Goal: Task Accomplishment & Management: Use online tool/utility

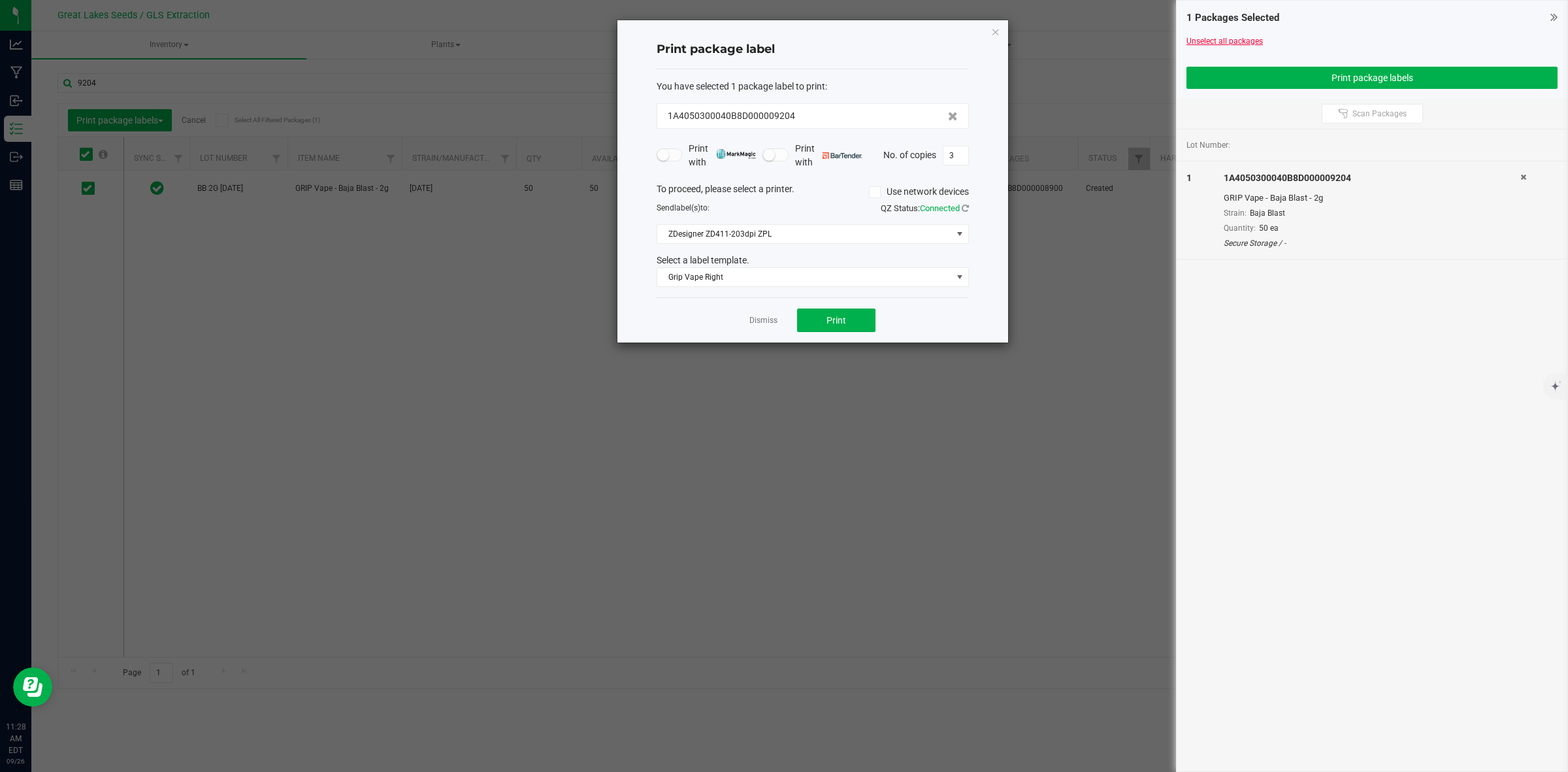
click at [1232, 37] on link "Unselect all packages" at bounding box center [1224, 41] width 76 height 9
click at [995, 31] on icon "button" at bounding box center [995, 31] width 9 height 16
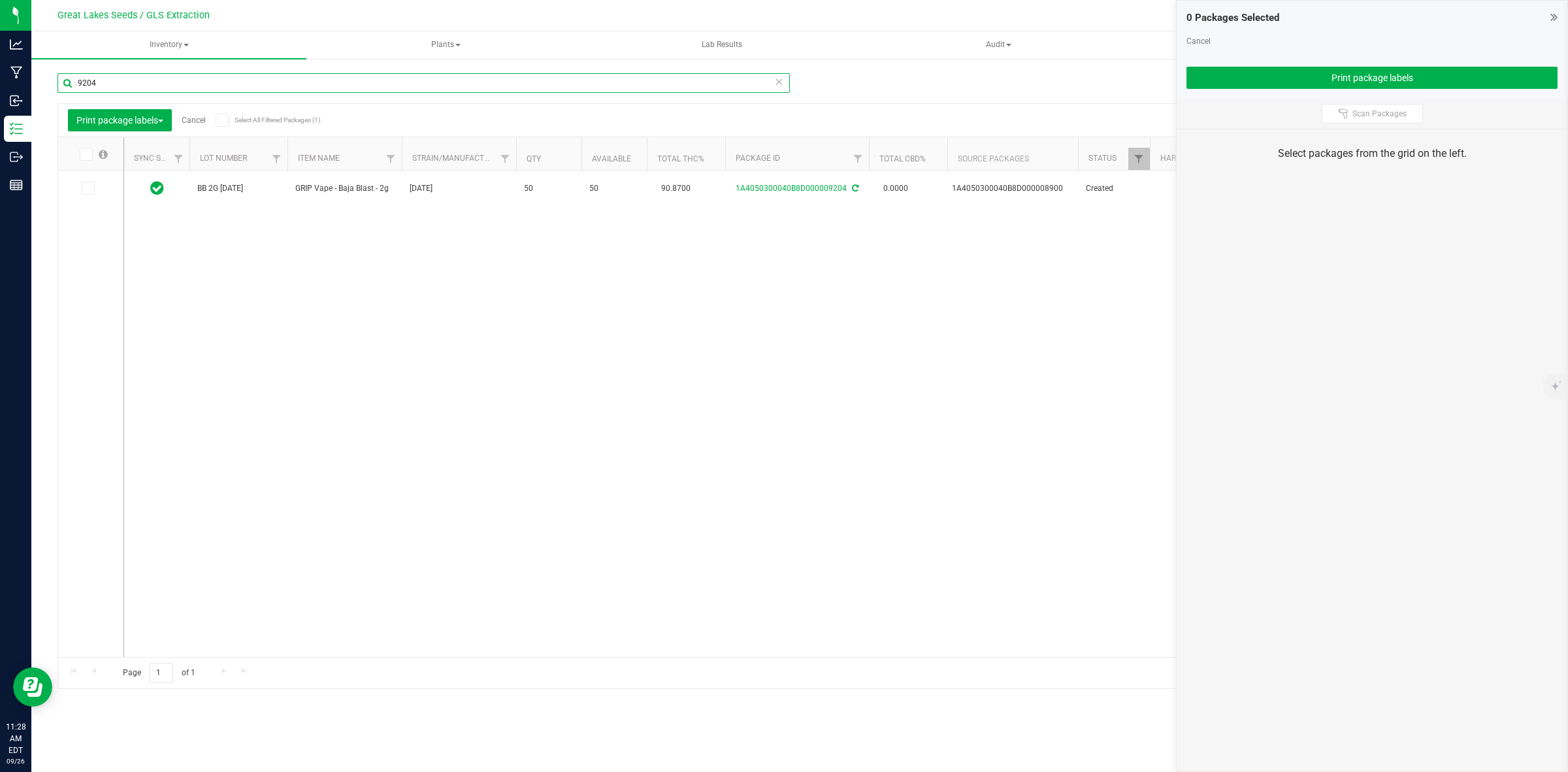
click at [119, 83] on input "9204" at bounding box center [423, 83] width 732 height 20
type input "9242"
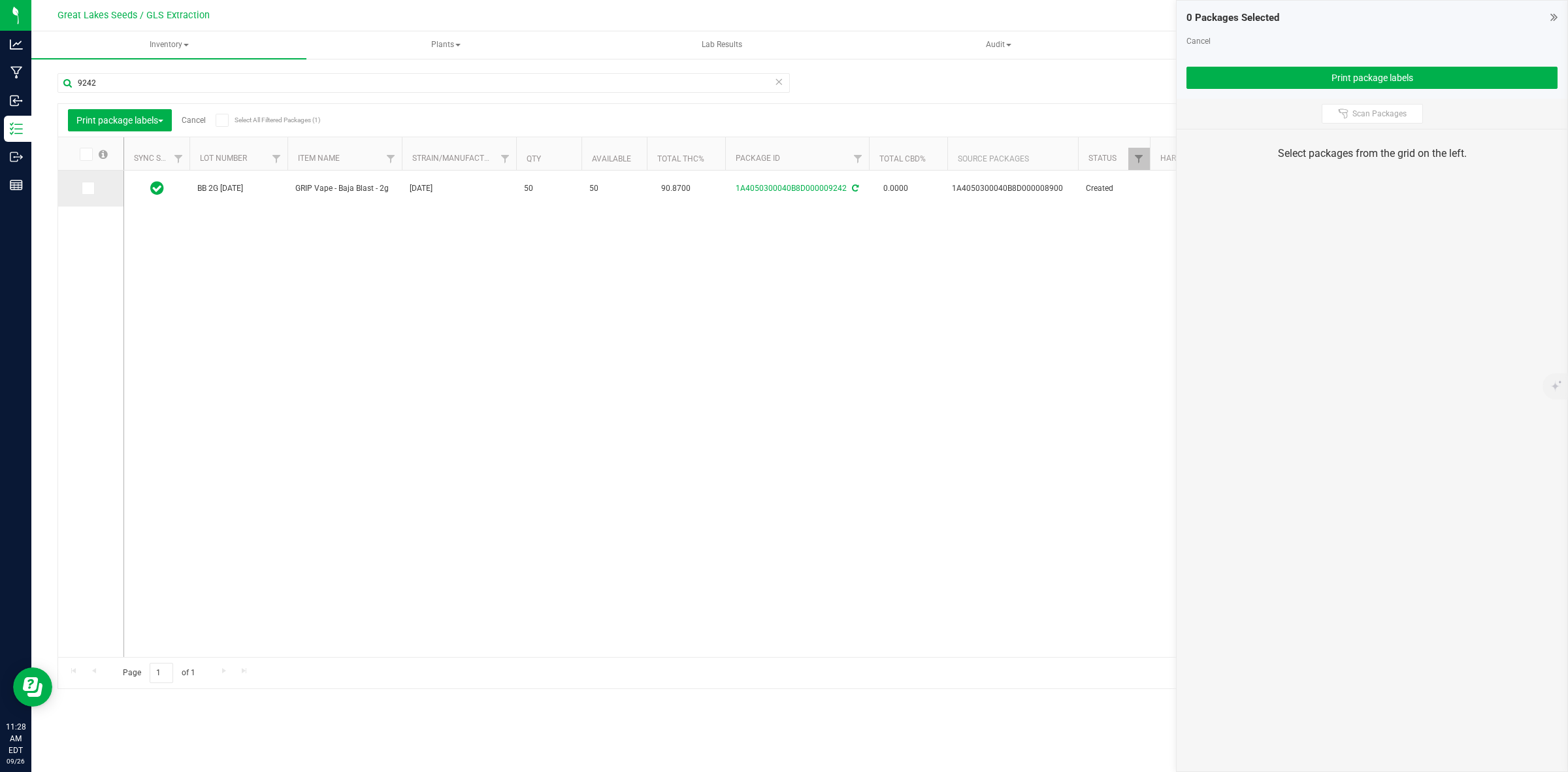
click at [92, 185] on span at bounding box center [88, 188] width 13 height 13
click at [0, 0] on input "checkbox" at bounding box center [0, 0] width 0 height 0
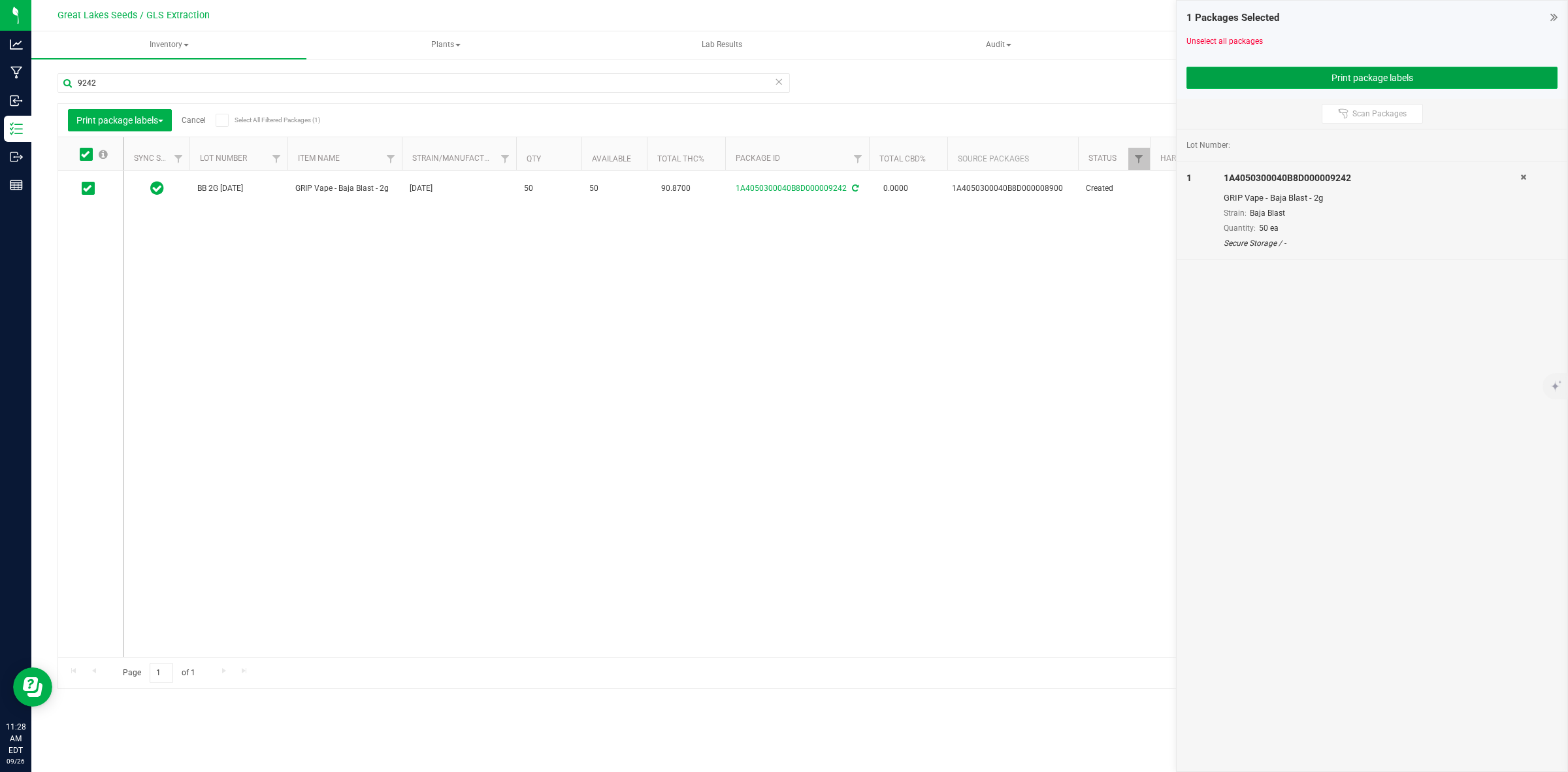
click at [1248, 82] on button "Print package labels" at bounding box center [1372, 77] width 371 height 22
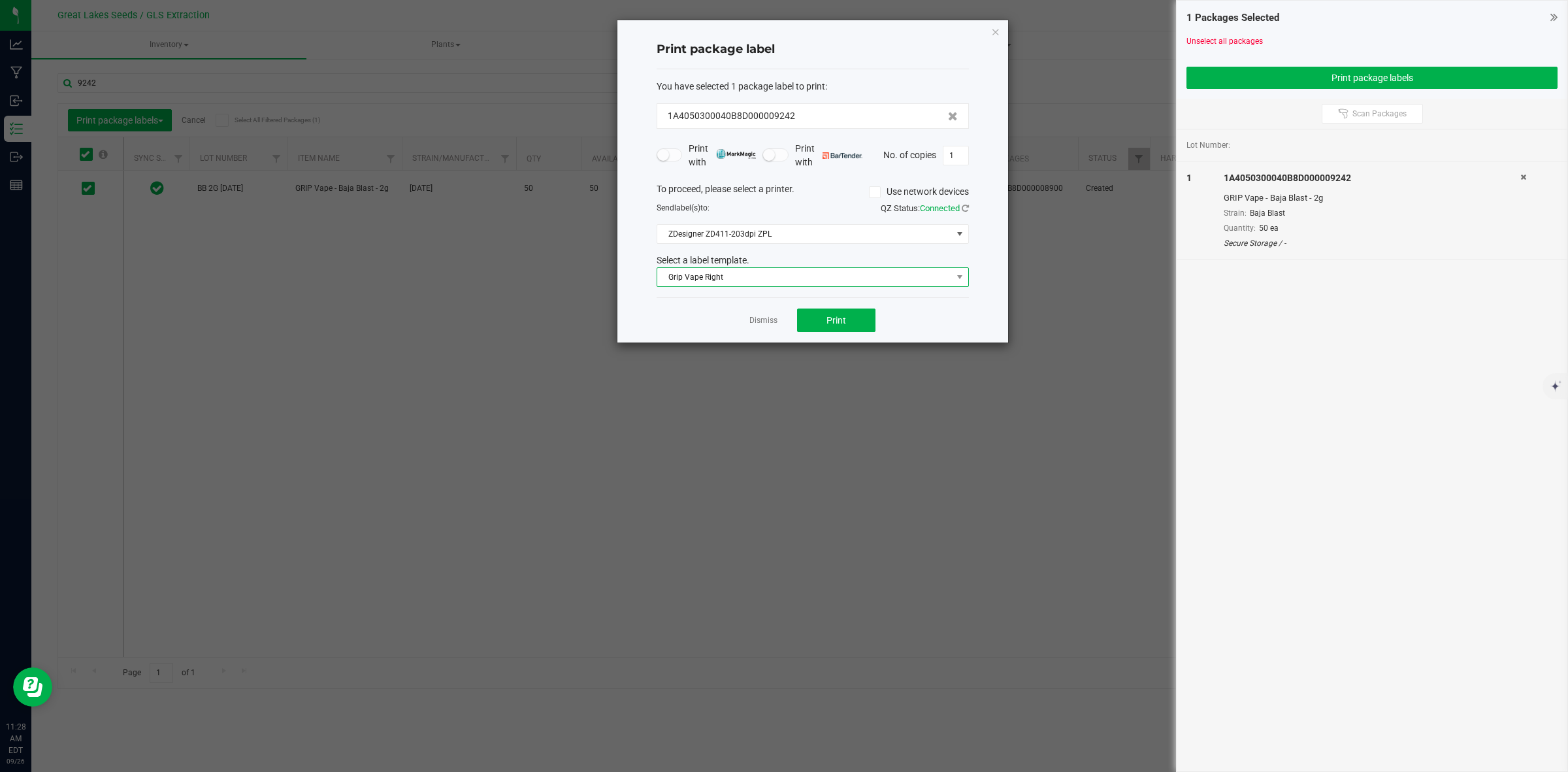
click at [795, 277] on span "Grip Vape Right" at bounding box center [805, 277] width 295 height 18
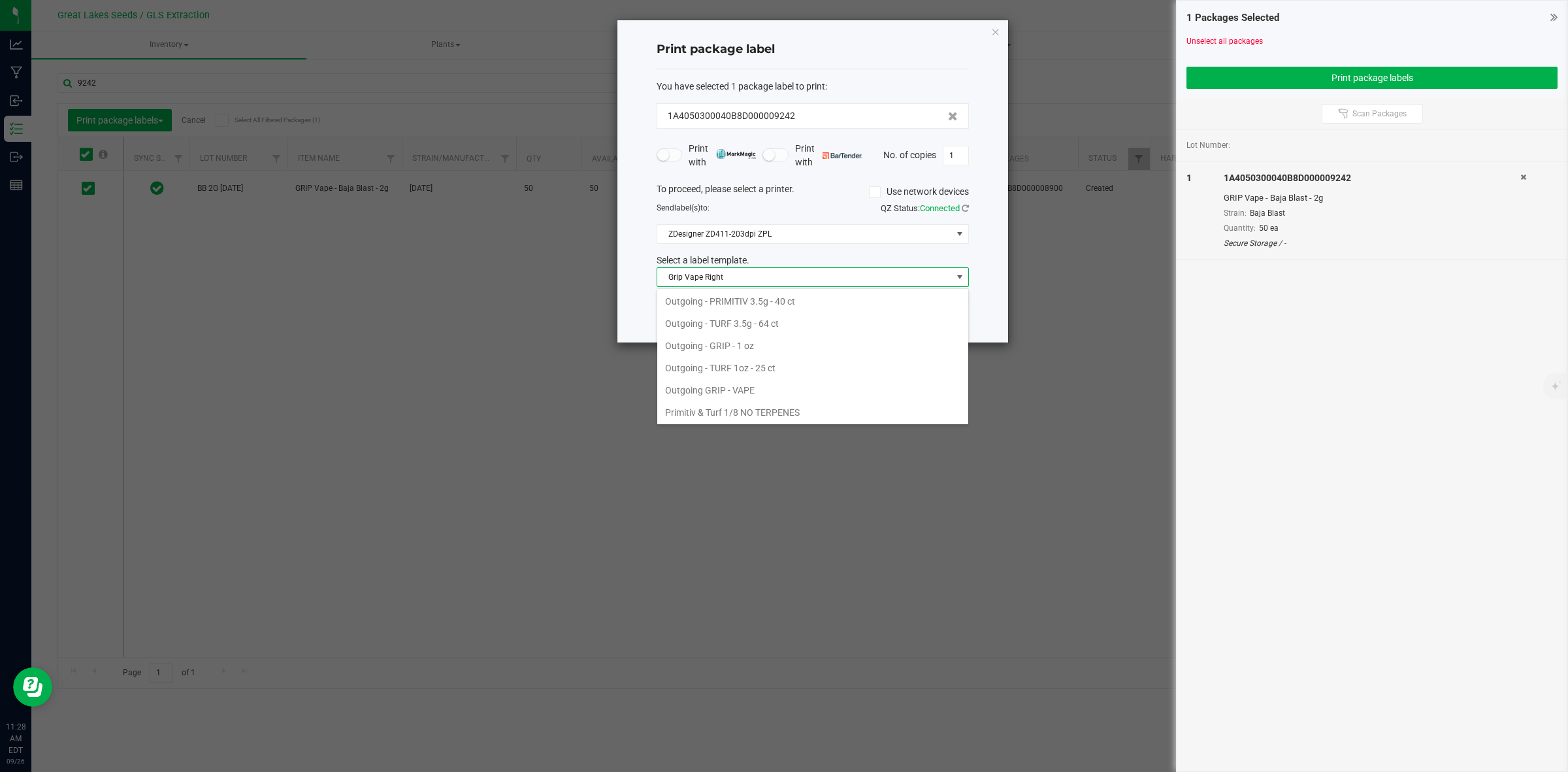
scroll to position [478, 0]
click at [716, 369] on li "Outgoing GRIP - VAPE" at bounding box center [813, 366] width 311 height 22
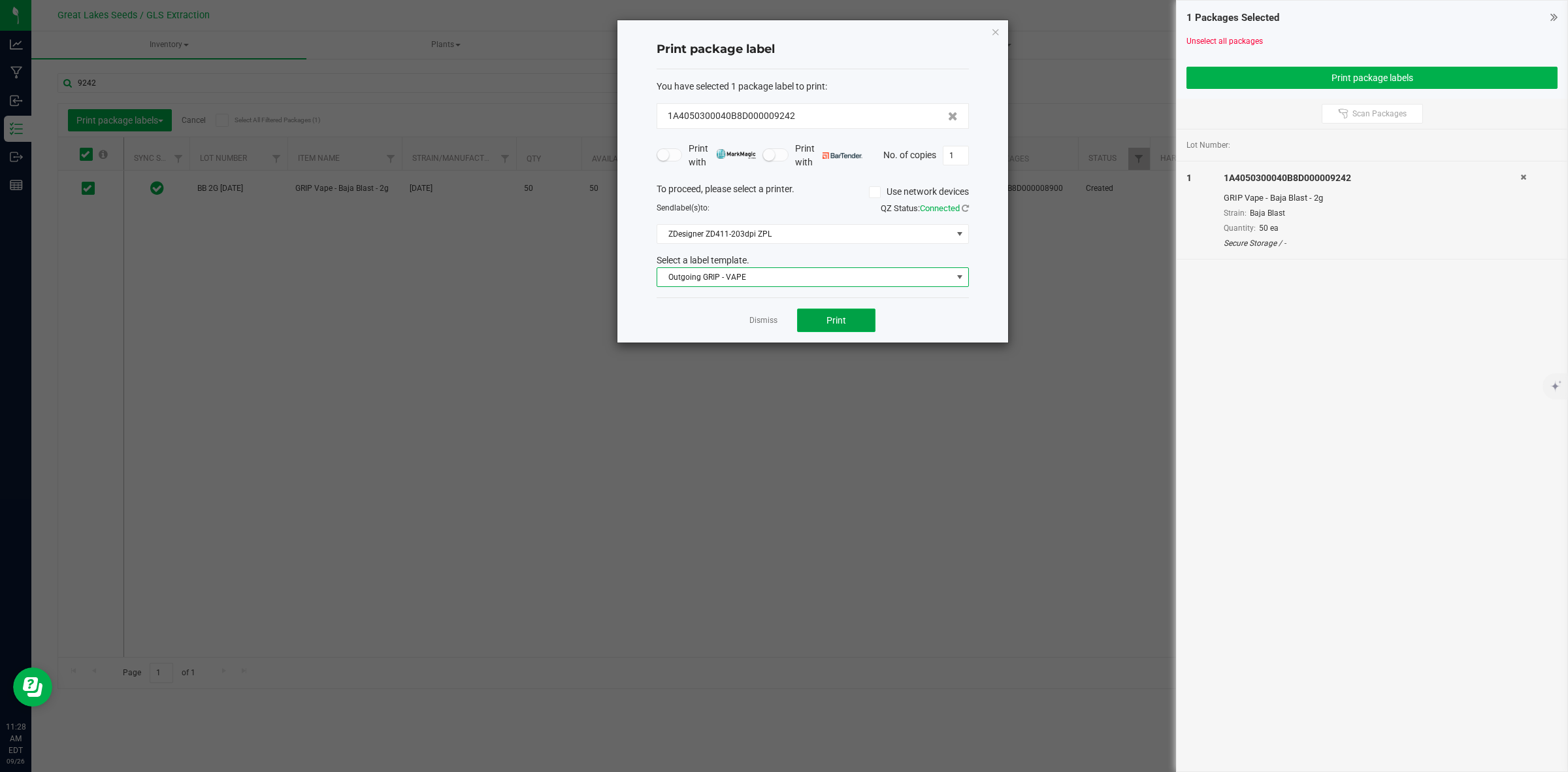
click at [854, 320] on button "Print" at bounding box center [836, 320] width 78 height 23
